Goal: Information Seeking & Learning: Learn about a topic

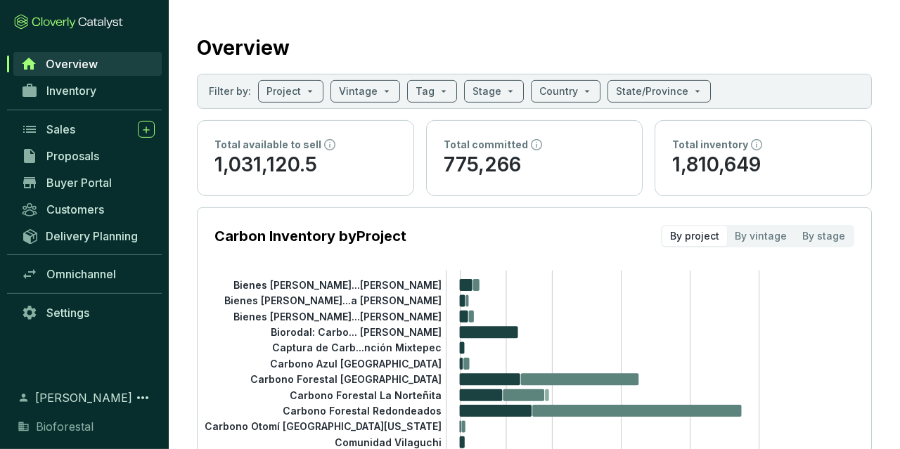
scroll to position [10, 0]
click at [79, 60] on span "Overview" at bounding box center [72, 64] width 52 height 14
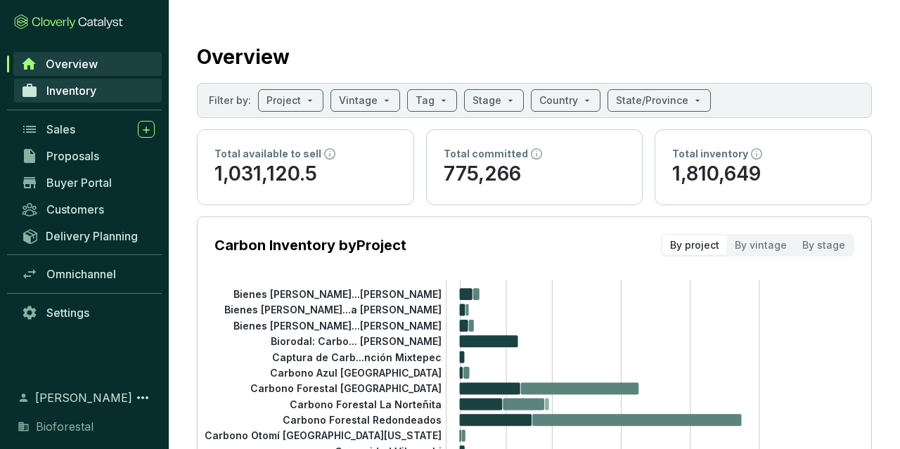
click at [67, 101] on link "Inventory" at bounding box center [88, 91] width 148 height 24
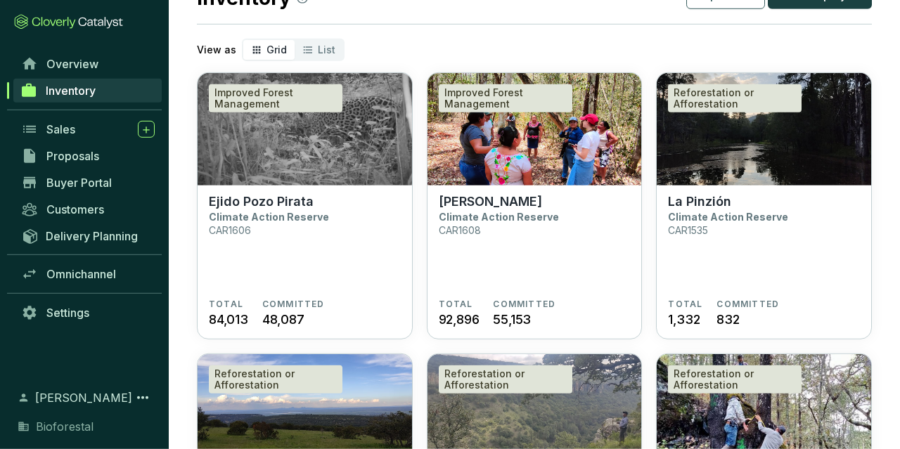
scroll to position [91, 0]
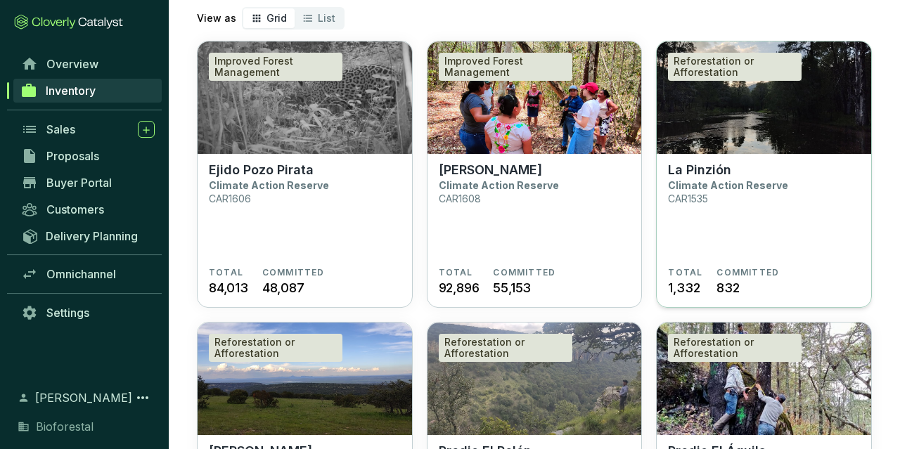
click at [785, 226] on section "La Pinzión Climate Action Reserve CAR1535" at bounding box center [764, 214] width 192 height 105
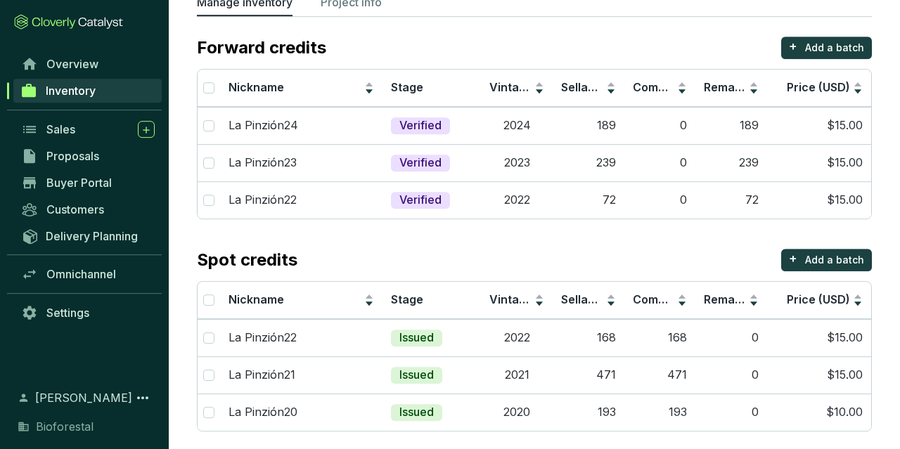
scroll to position [111, 0]
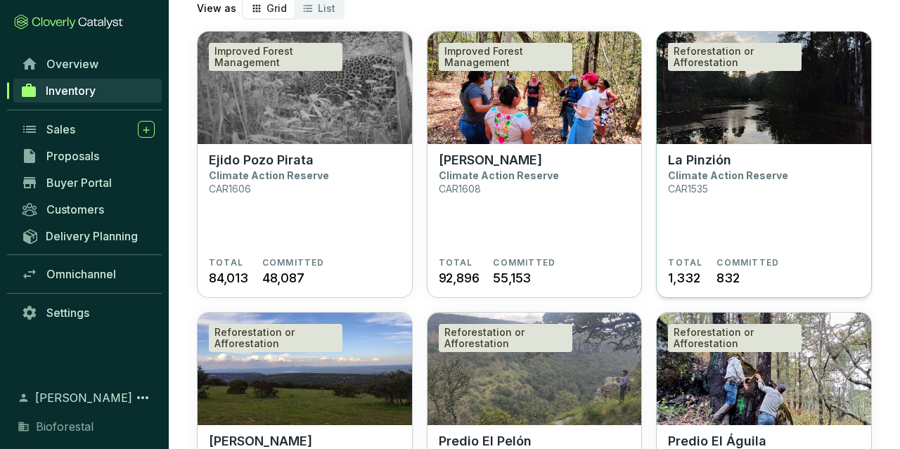
scroll to position [114, 0]
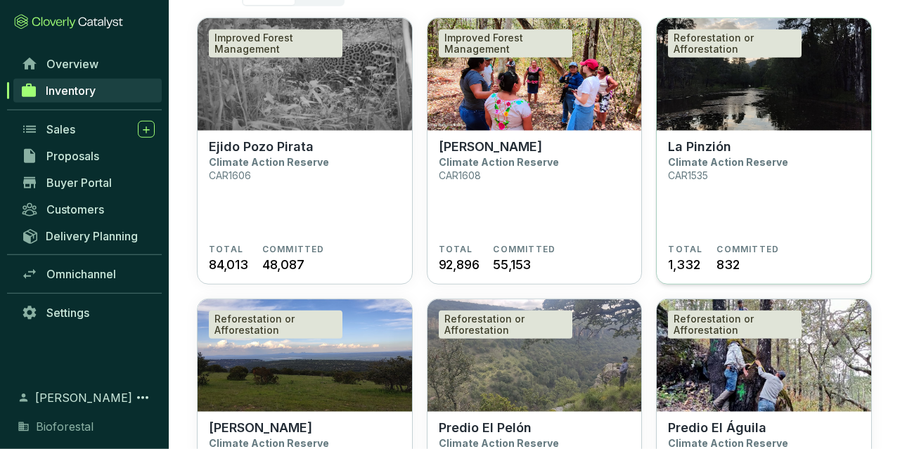
click at [760, 171] on section "La Pinzión Climate Action Reserve CAR1535" at bounding box center [764, 191] width 192 height 105
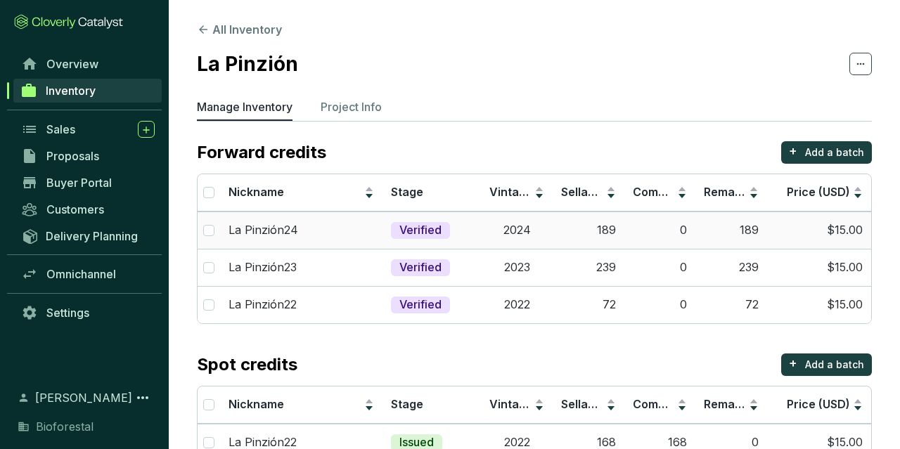
scroll to position [111, 0]
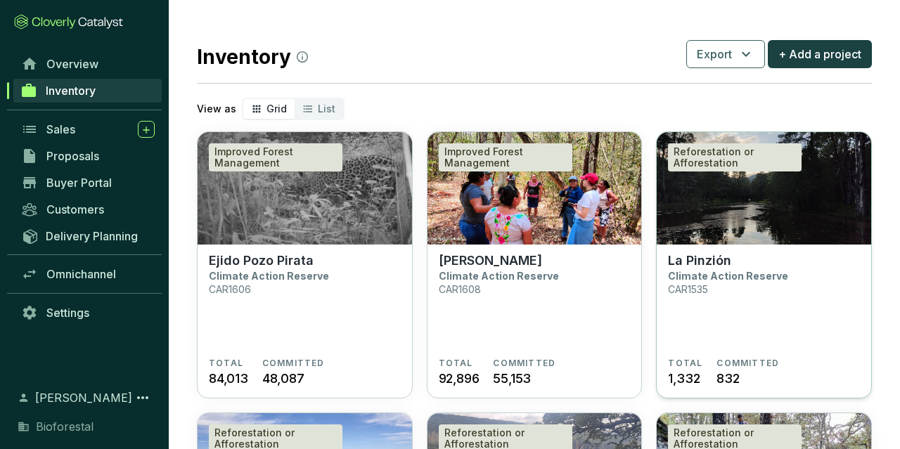
click at [752, 245] on section "La Pinzión Climate Action Reserve CAR1535 TOTAL 1,332 COMMITTED 832" at bounding box center [763, 322] width 214 height 155
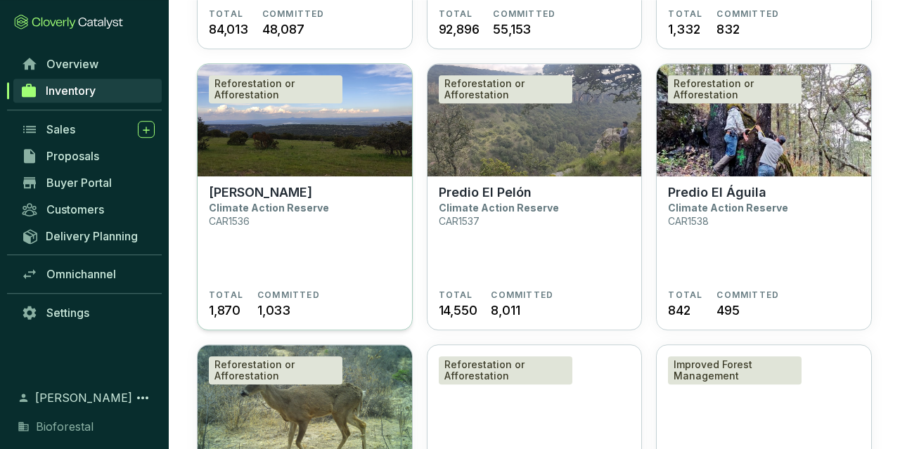
scroll to position [367, 0]
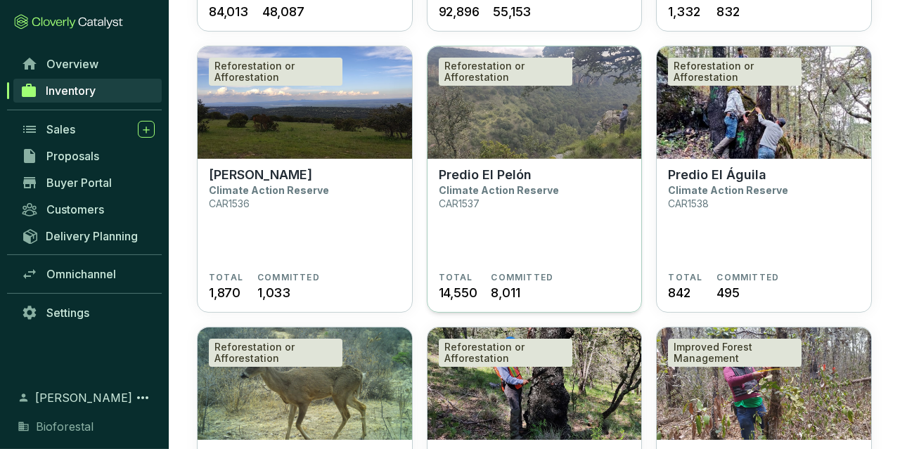
click at [522, 172] on p "Predio El Pelón" at bounding box center [485, 174] width 93 height 15
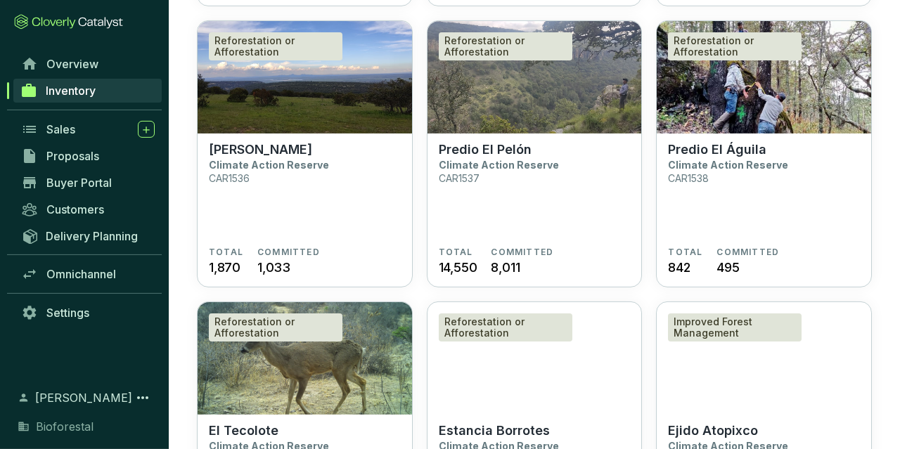
scroll to position [394, 0]
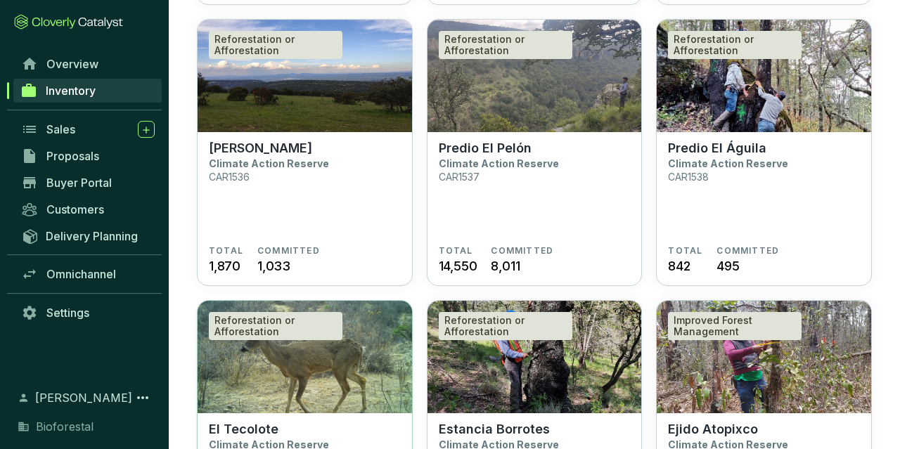
click at [304, 382] on img at bounding box center [305, 357] width 214 height 112
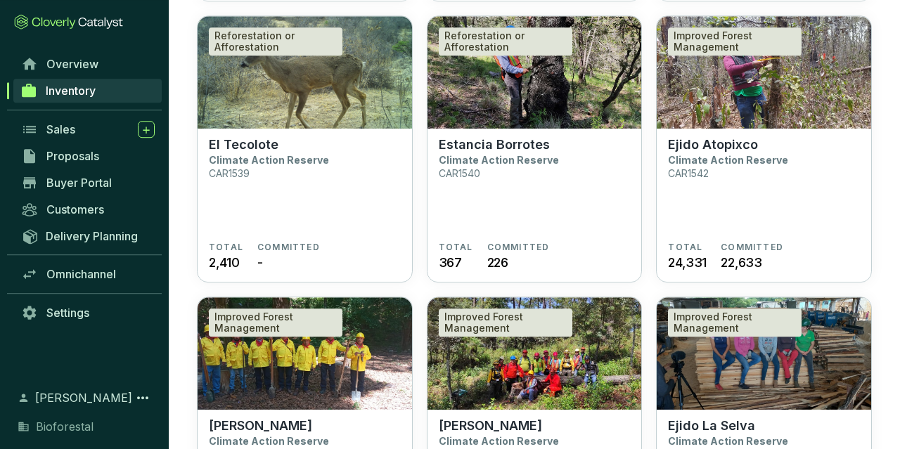
scroll to position [679, 0]
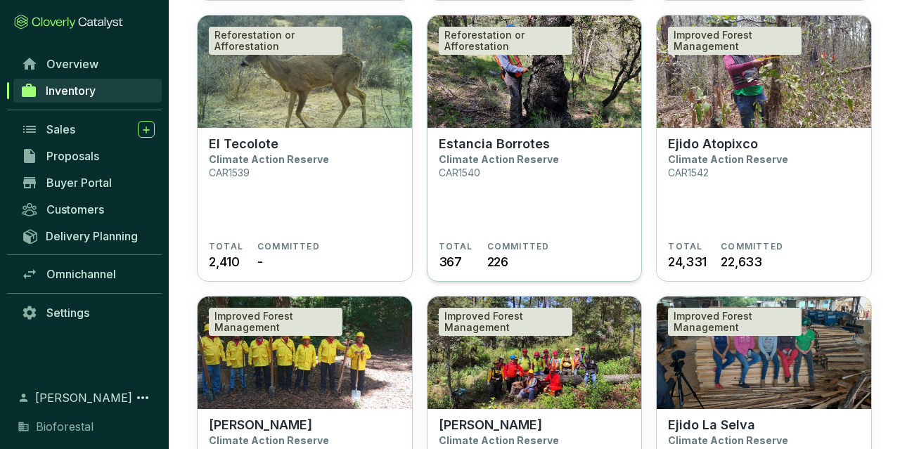
click at [545, 172] on section "Estancia Borrotes Climate Action Reserve CAR1540" at bounding box center [535, 188] width 192 height 105
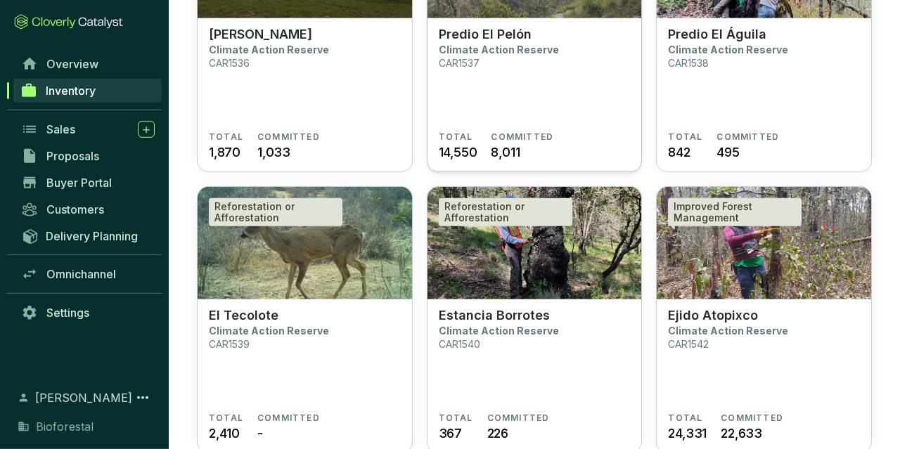
scroll to position [482, 0]
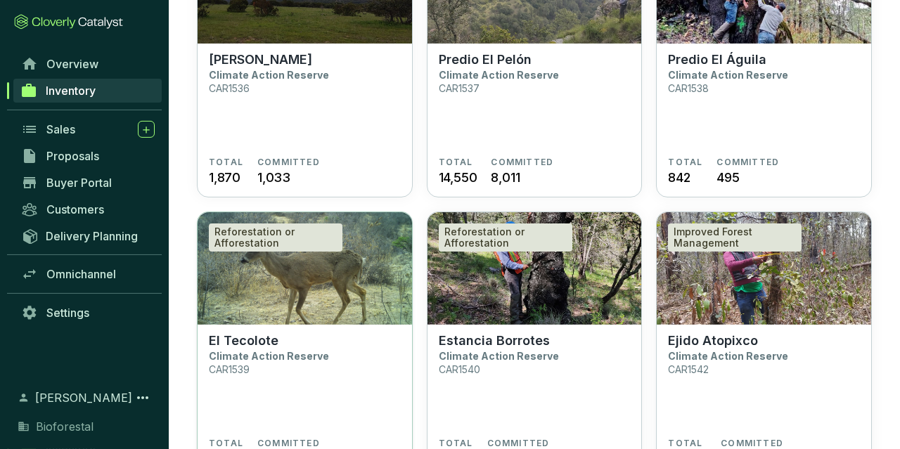
click at [320, 317] on img at bounding box center [305, 268] width 214 height 112
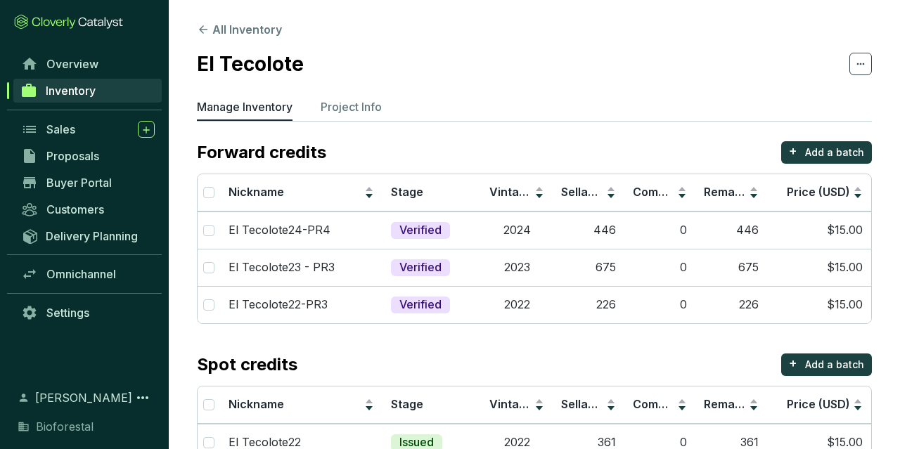
click at [568, 155] on div "Forward credits + Add a batch" at bounding box center [534, 152] width 675 height 22
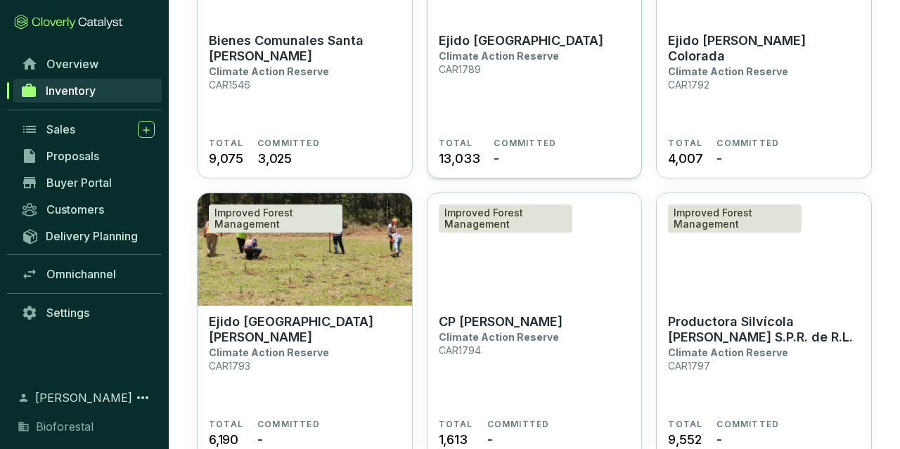
scroll to position [1350, 0]
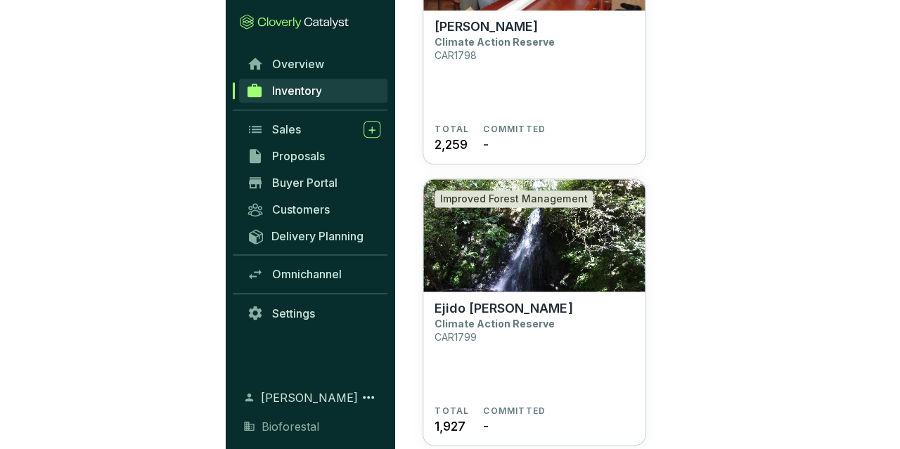
scroll to position [5294, 0]
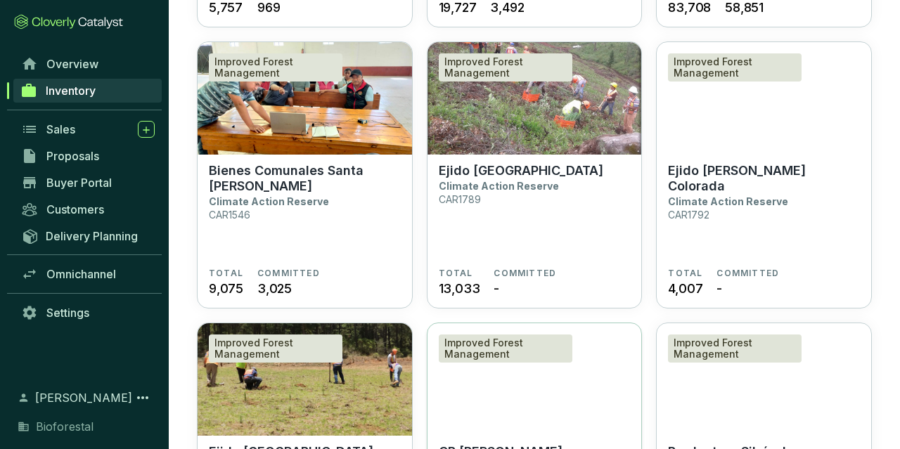
scroll to position [1211, 0]
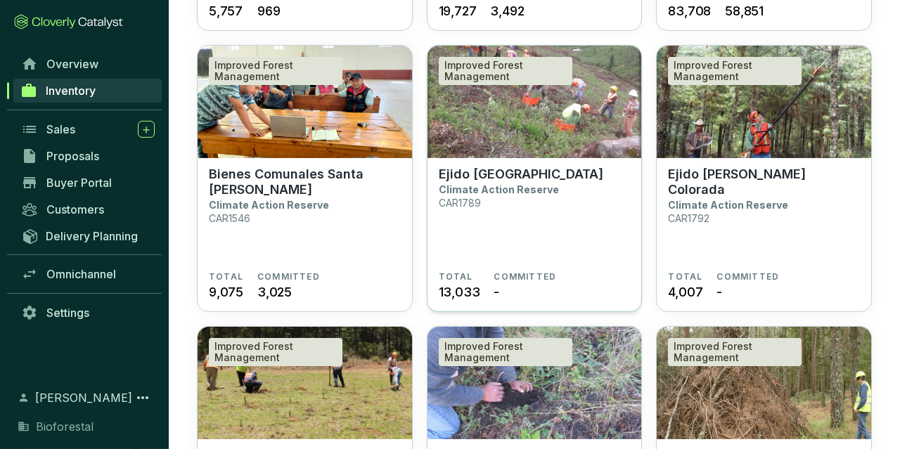
click at [559, 94] on img at bounding box center [534, 102] width 214 height 112
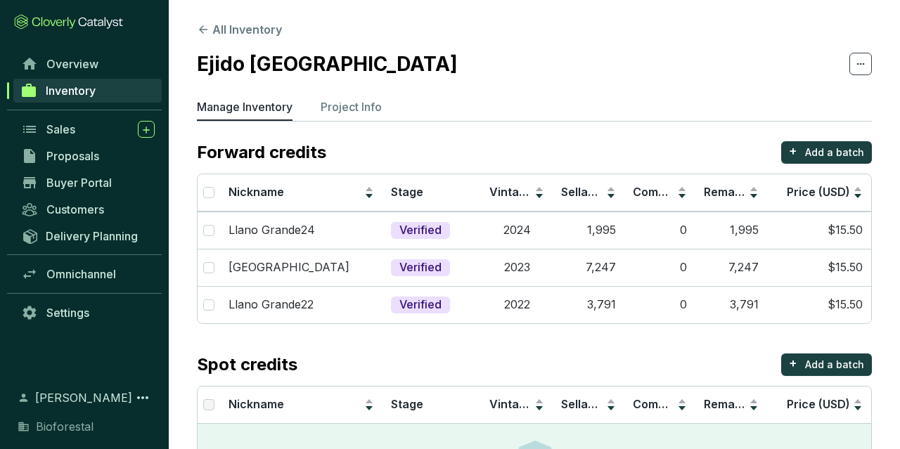
click at [652, 95] on section "All Inventory Ejido Llano Grande Manage Inventory Project Info Forward credits …" at bounding box center [534, 277] width 731 height 555
